Goal: Check status: Check status

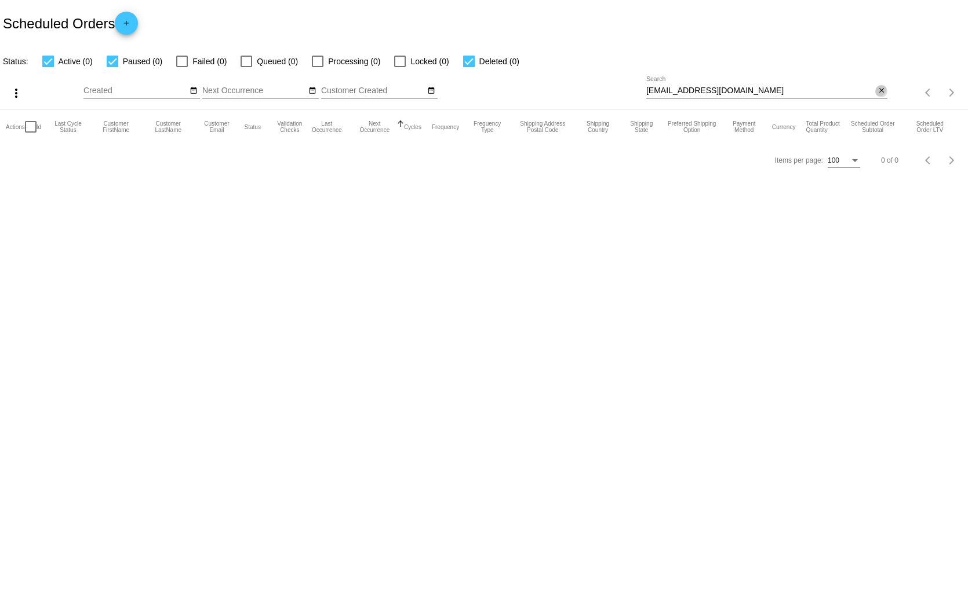
click at [882, 86] on mat-icon "close" at bounding box center [881, 90] width 8 height 9
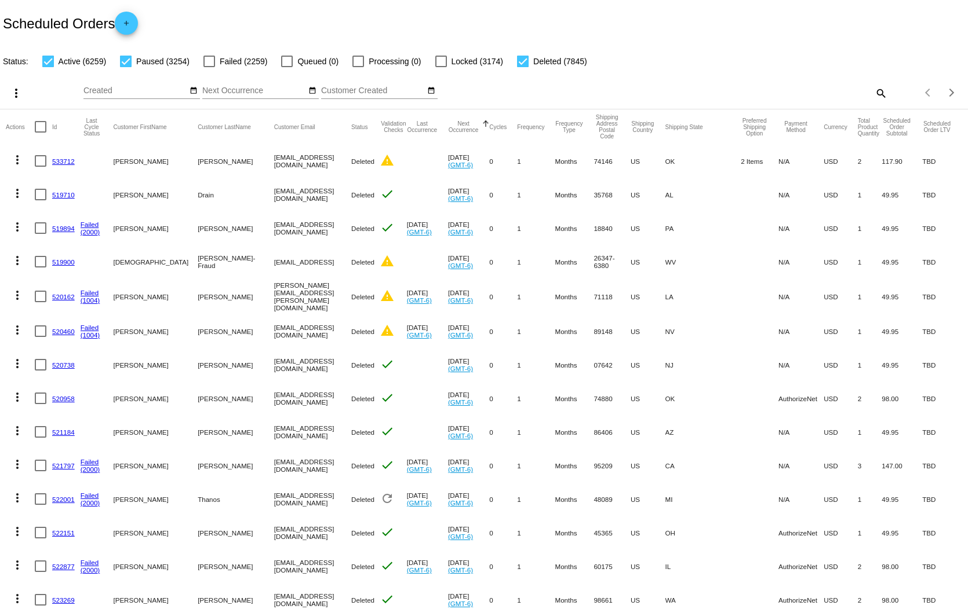
click at [873, 84] on mat-icon "search" at bounding box center [880, 93] width 14 height 18
click at [753, 76] on div "Search" at bounding box center [766, 87] width 241 height 23
click at [746, 86] on input "Search" at bounding box center [766, 90] width 241 height 9
paste input "[EMAIL_ADDRESS][DOMAIN_NAME]"
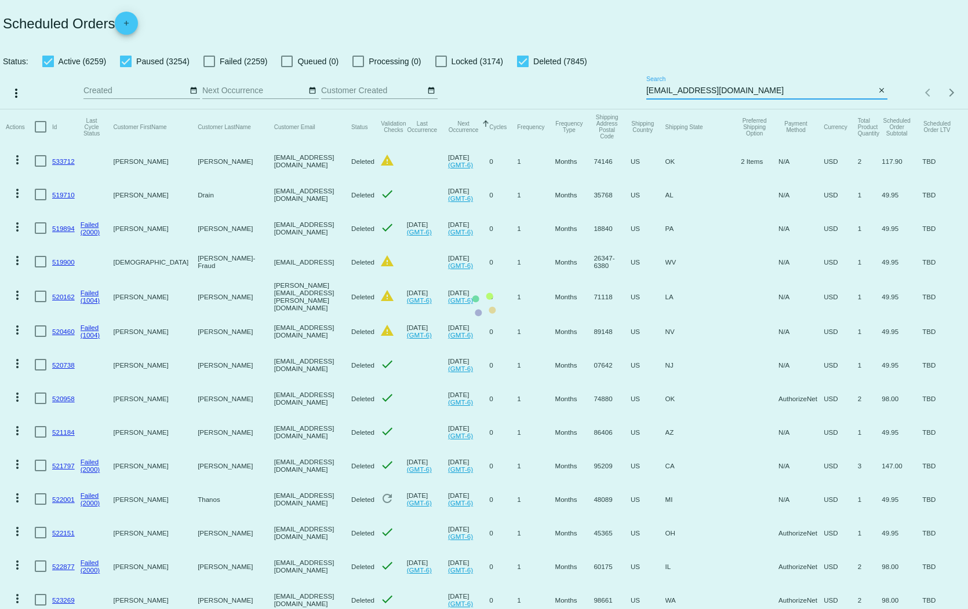
type input "[EMAIL_ADDRESS][DOMAIN_NAME]"
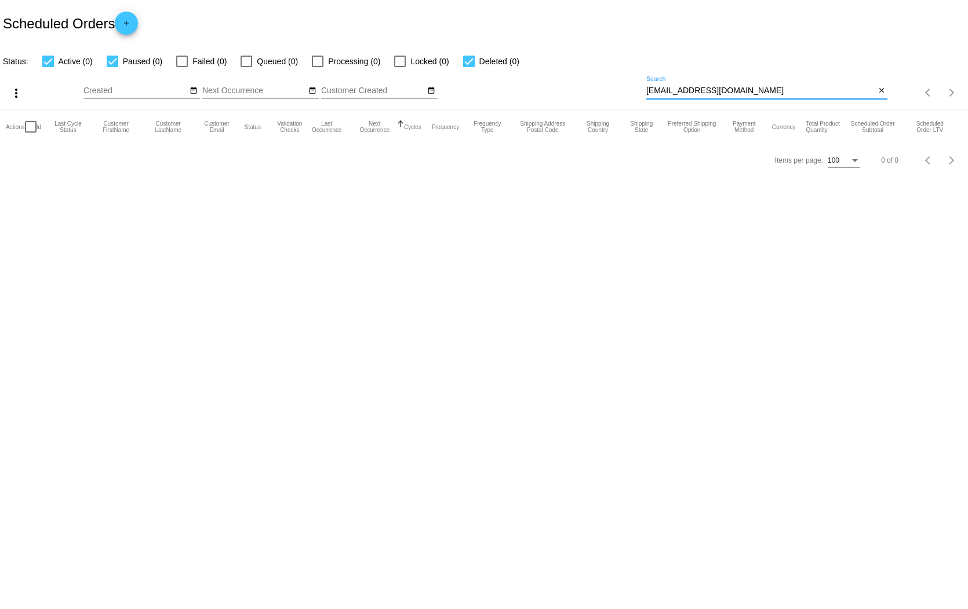
click at [176, 56] on div at bounding box center [182, 62] width 12 height 12
click at [181, 67] on input "Failed (0)" at bounding box center [181, 67] width 1 height 1
checkbox input "true"
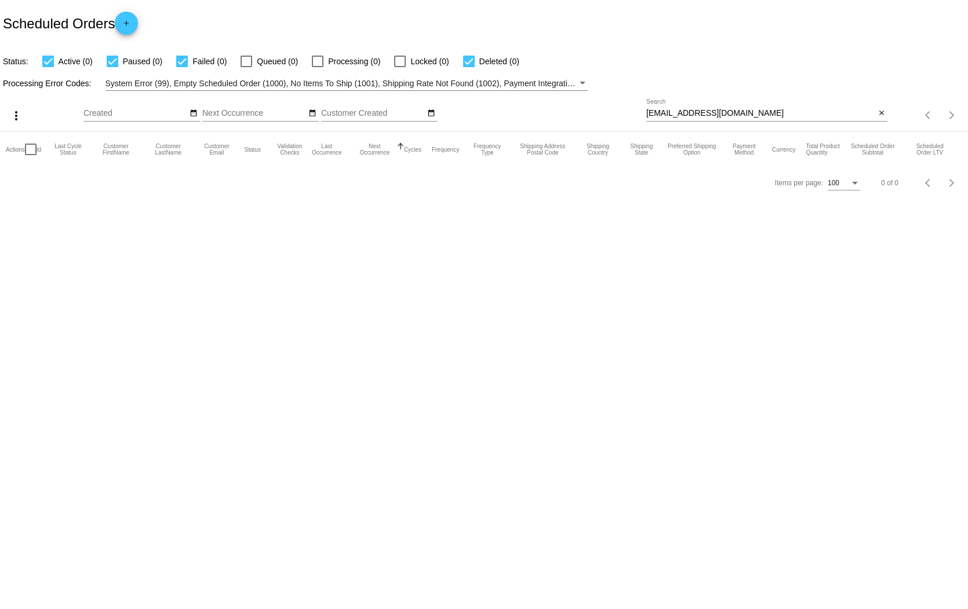
click at [240, 57] on div at bounding box center [246, 62] width 12 height 12
click at [246, 67] on input "Queued (0)" at bounding box center [246, 67] width 1 height 1
checkbox input "true"
click at [286, 52] on app-dashboard-scheduled-orders "Scheduled Orders add Status: Active (0) Paused (0) Failed (0) Queued (0) Proces…" at bounding box center [484, 99] width 968 height 199
